Goal: Check status: Check status

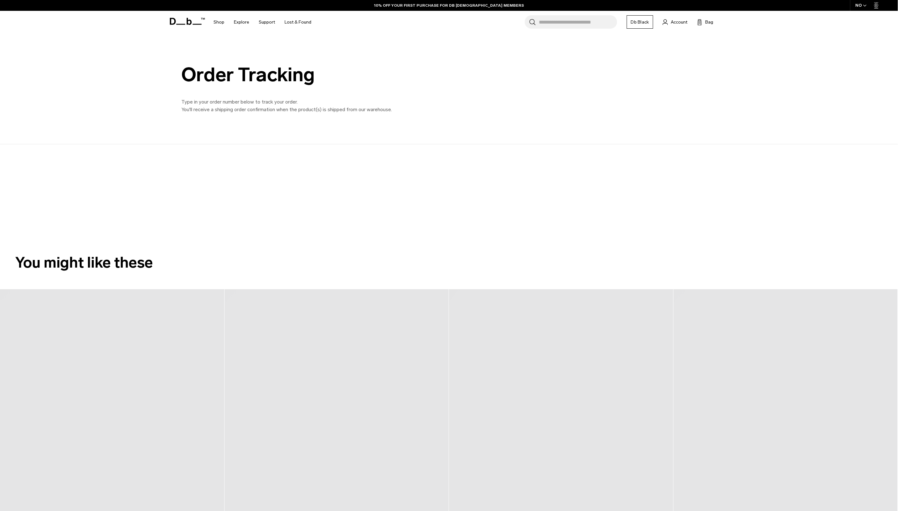
click at [482, 138] on div "Order Tracking Type in your order number below to track your order. You'll rece…" at bounding box center [449, 88] width 898 height 111
click at [681, 20] on span "Account" at bounding box center [679, 22] width 17 height 7
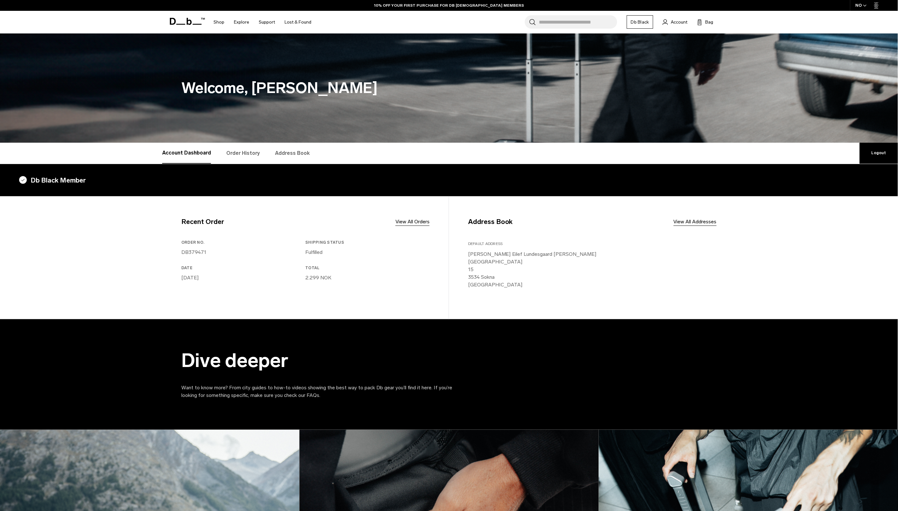
click at [243, 154] on link "Order History" at bounding box center [242, 153] width 33 height 21
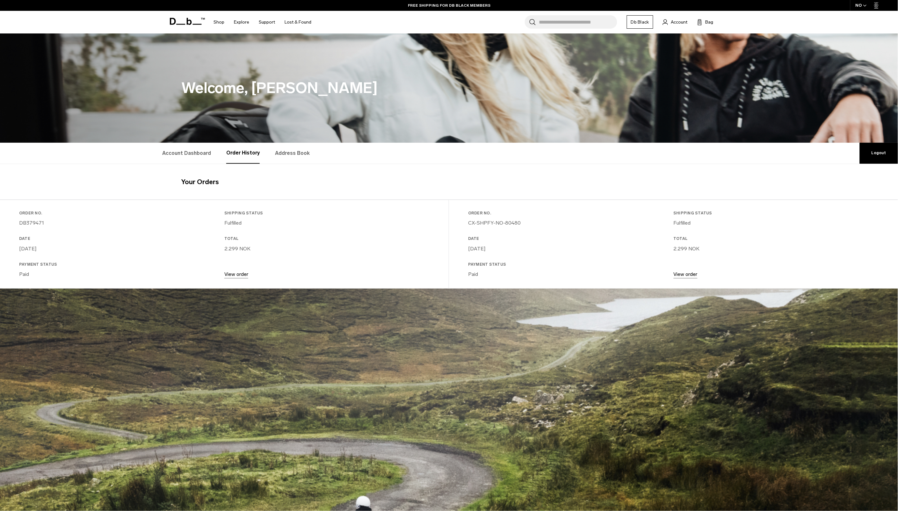
click at [237, 276] on link "View order" at bounding box center [236, 274] width 24 height 6
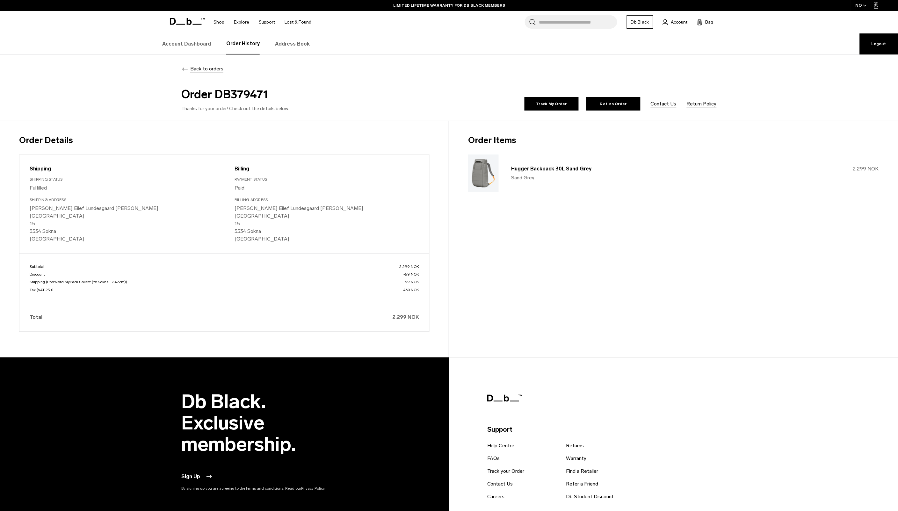
click at [258, 132] on div "Order Details Shipping Shipping Status Fulfilled Shipping Address John Eilef Lu…" at bounding box center [224, 239] width 449 height 237
drag, startPoint x: 258, startPoint y: 132, endPoint x: 364, endPoint y: 141, distance: 107.1
click at [363, 140] on h3 "Order Details" at bounding box center [224, 140] width 411 height 13
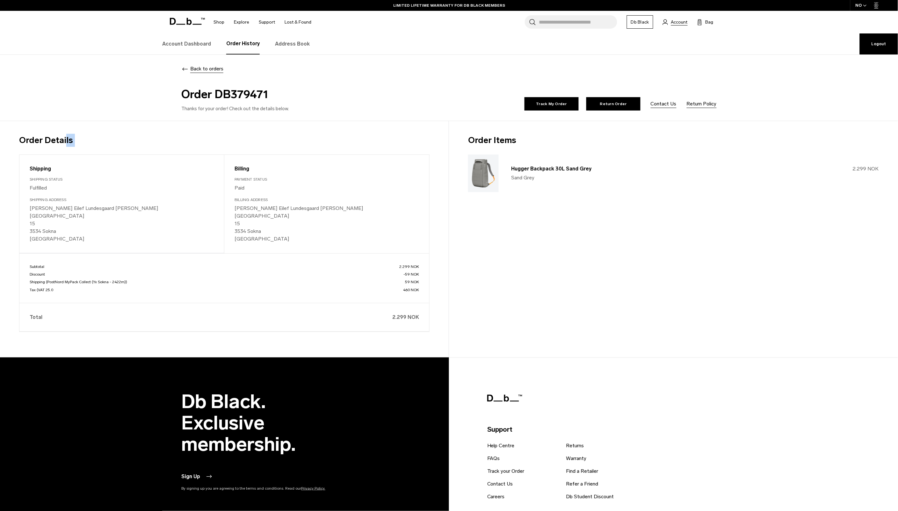
click at [681, 22] on span "Account" at bounding box center [679, 22] width 17 height 7
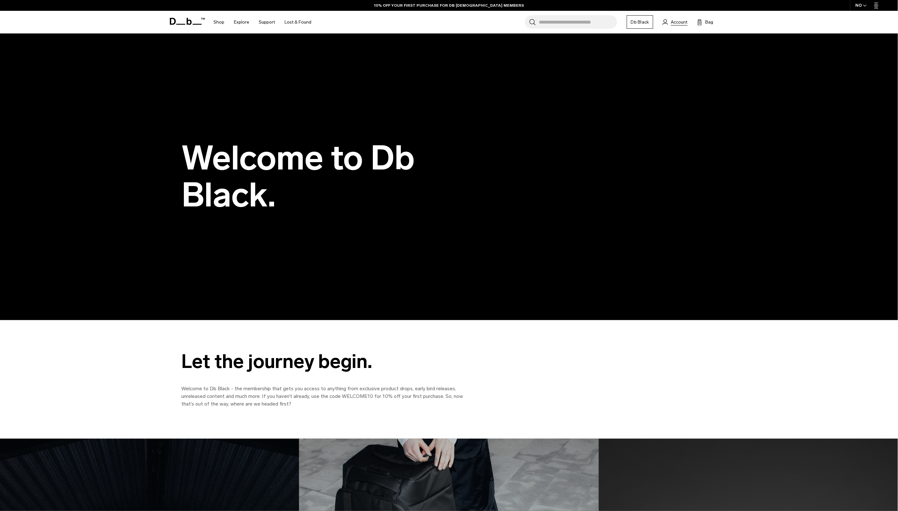
click at [677, 23] on span "Account" at bounding box center [679, 22] width 17 height 7
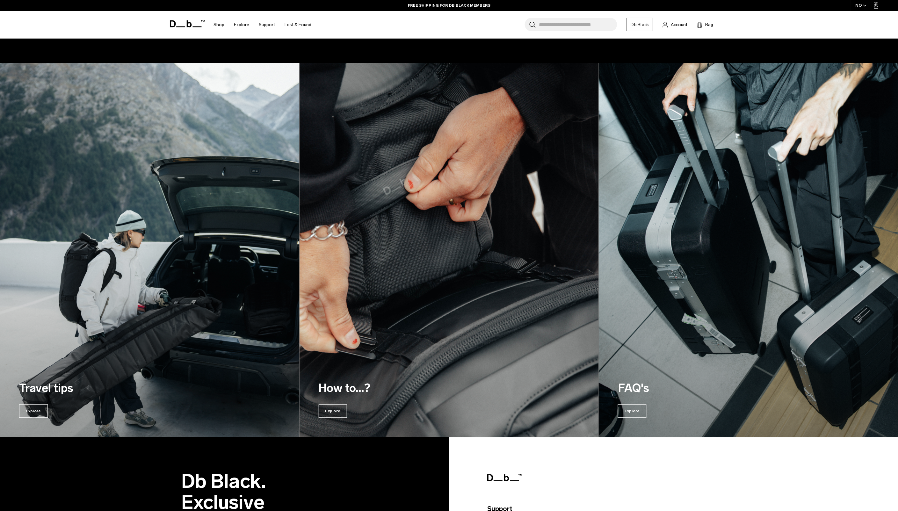
scroll to position [577, 0]
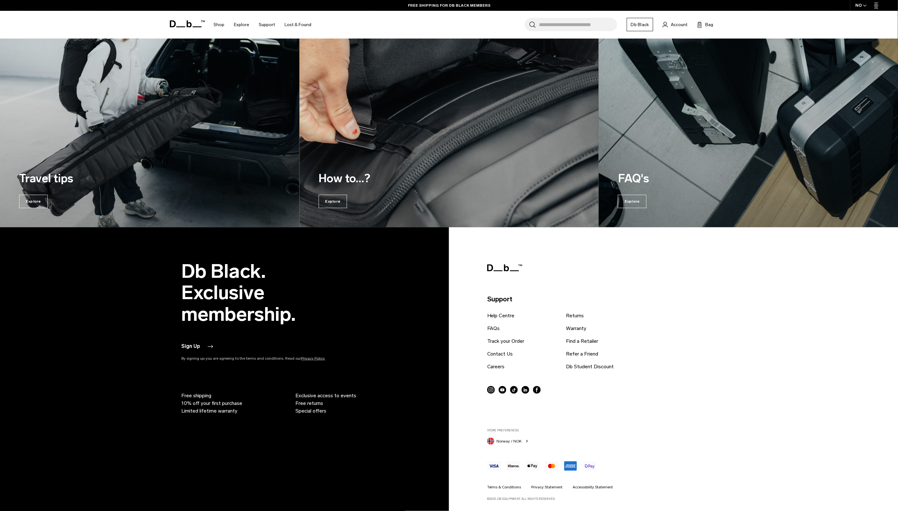
click at [194, 346] on button "Sign Up" at bounding box center [197, 347] width 32 height 8
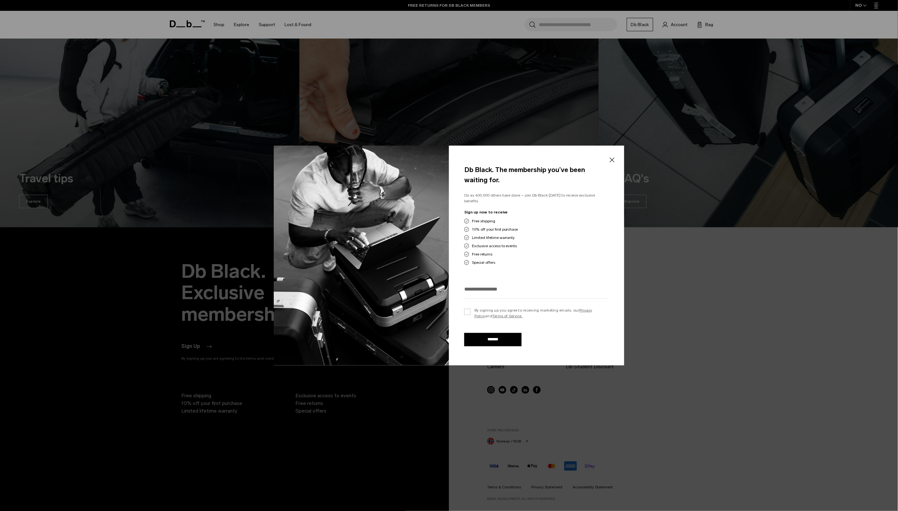
click at [603, 163] on div "Db Black. The membership you’ve been waiting for. Do as 400,000 others have don…" at bounding box center [536, 256] width 175 height 220
click at [612, 165] on button "Close" at bounding box center [612, 159] width 8 height 13
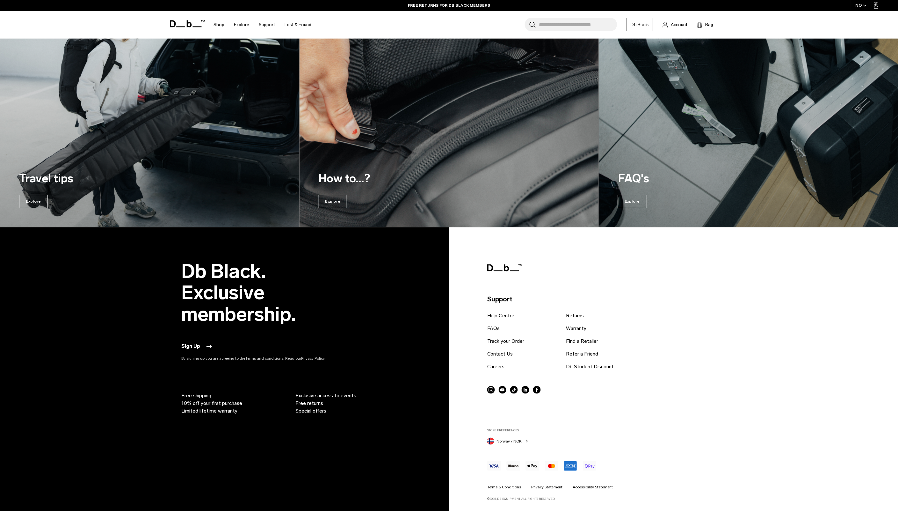
click at [659, 334] on div "Support Help Centre FAQs Track your Order Contact Us Careers Returns Warranty F…" at bounding box center [598, 381] width 223 height 240
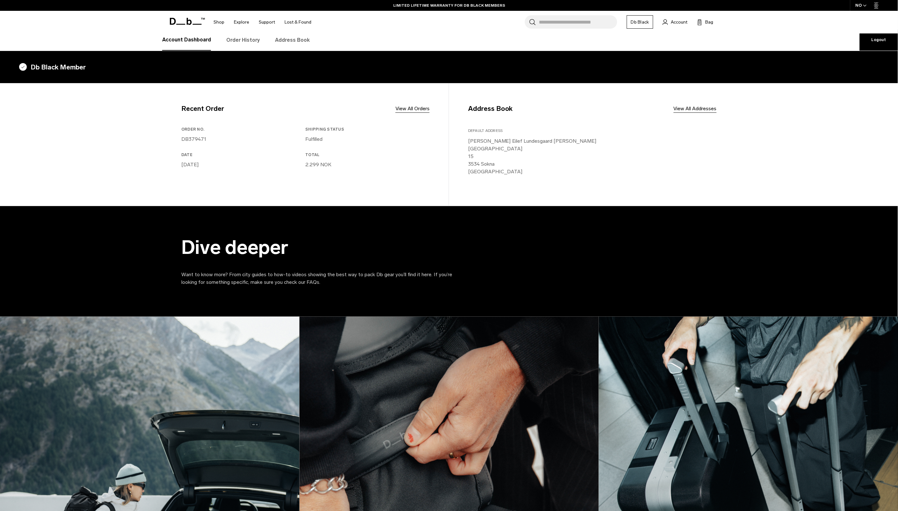
scroll to position [0, 0]
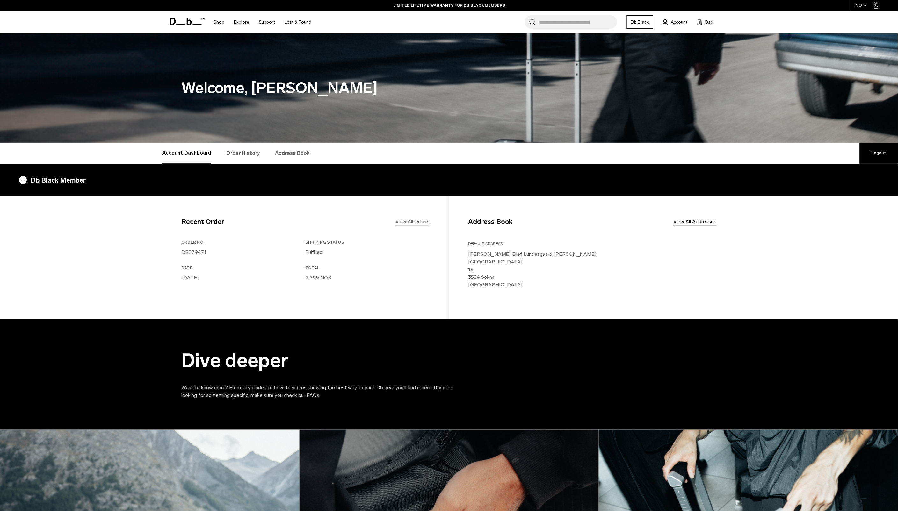
click at [407, 221] on link "View All Orders" at bounding box center [413, 222] width 34 height 8
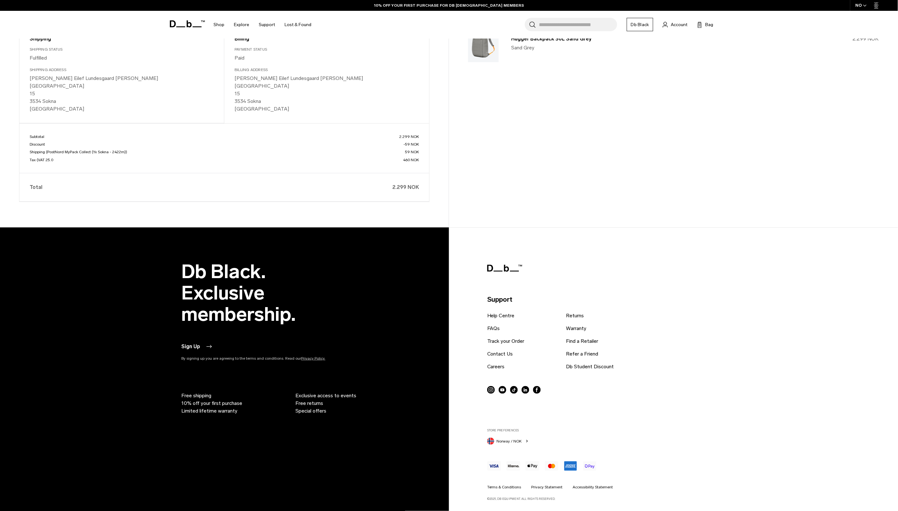
click at [214, 412] on span "Limited lifetime warranty" at bounding box center [209, 411] width 56 height 8
drag, startPoint x: 214, startPoint y: 412, endPoint x: 348, endPoint y: 353, distance: 145.9
click at [348, 353] on div "Sign Up" at bounding box center [267, 349] width 172 height 13
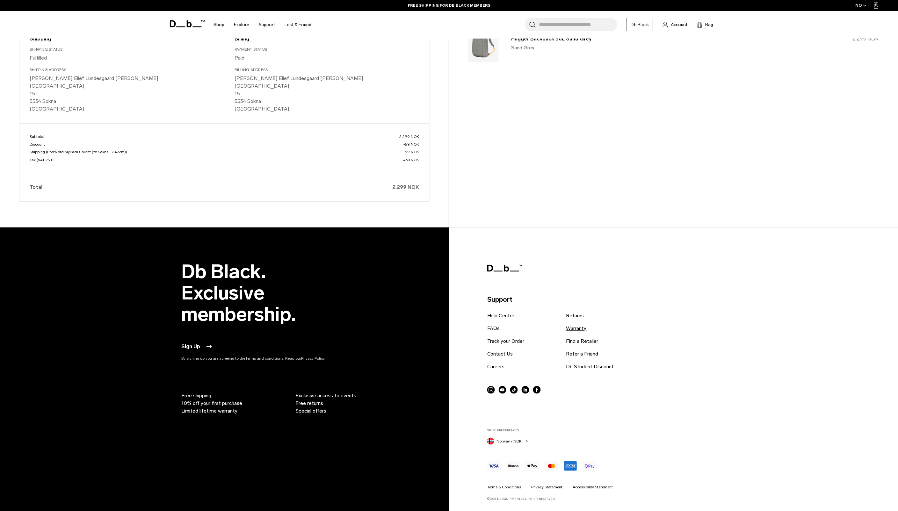
click at [576, 325] on link "Warranty" at bounding box center [576, 329] width 20 height 8
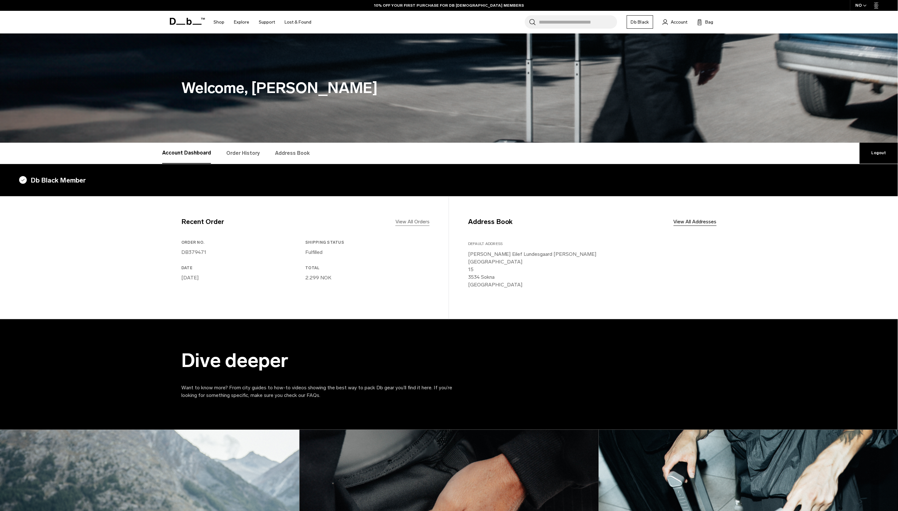
click at [401, 218] on link "View All Orders" at bounding box center [413, 222] width 34 height 8
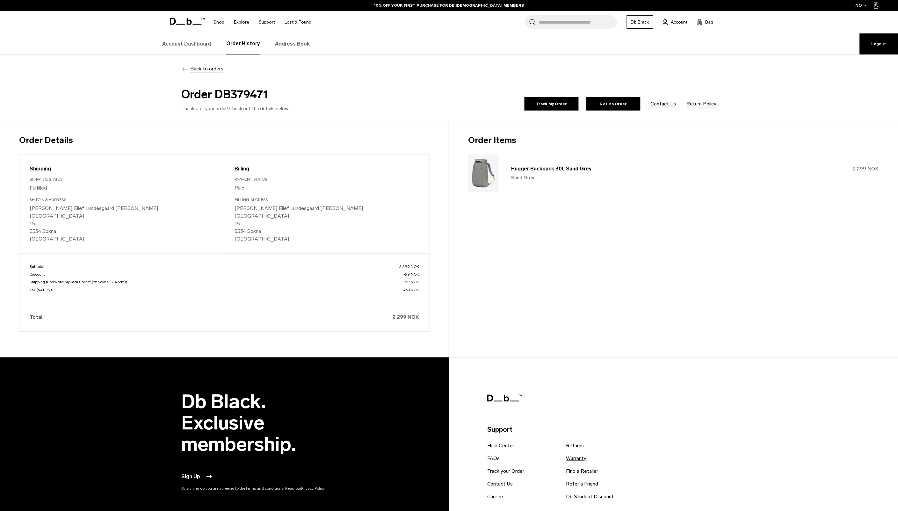
click at [583, 461] on link "Warranty" at bounding box center [576, 459] width 20 height 8
